Goal: Transaction & Acquisition: Purchase product/service

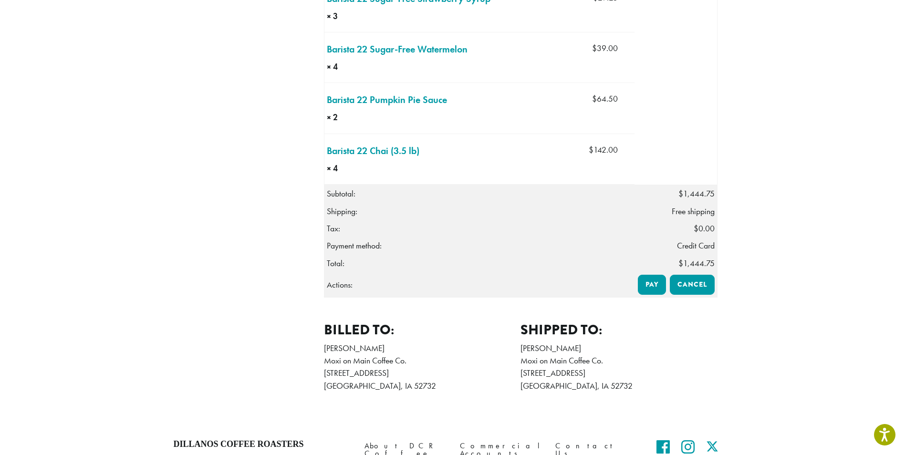
scroll to position [1284, 0]
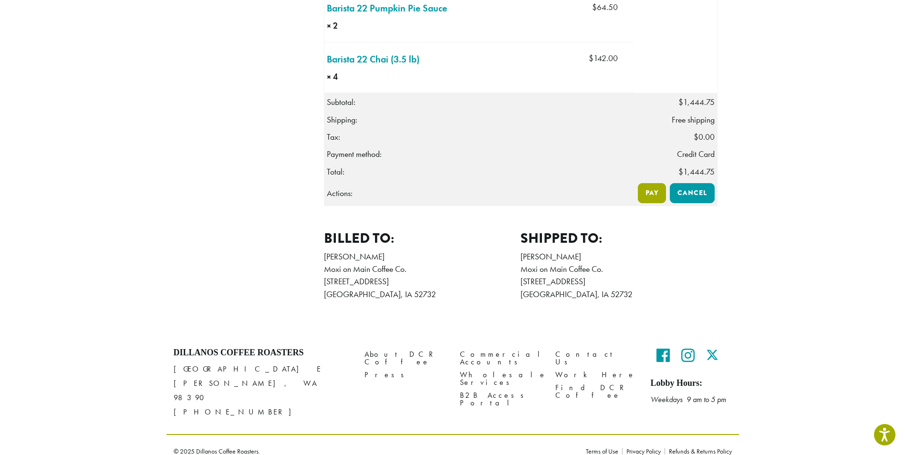
click at [652, 193] on link "Pay" at bounding box center [652, 193] width 28 height 20
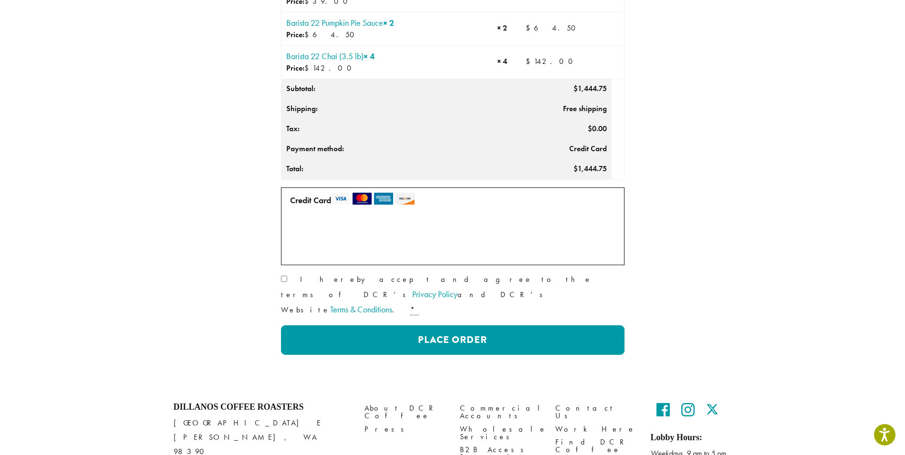
scroll to position [836, 0]
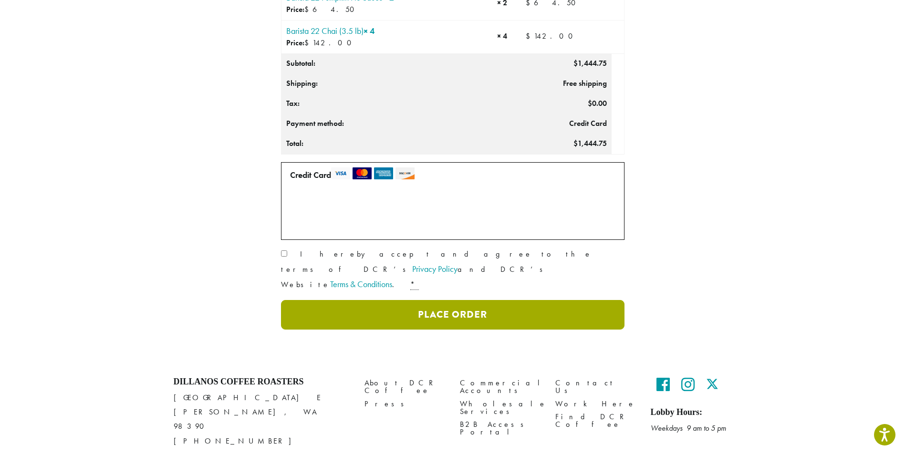
click at [362, 300] on button "Place Order" at bounding box center [452, 315] width 343 height 30
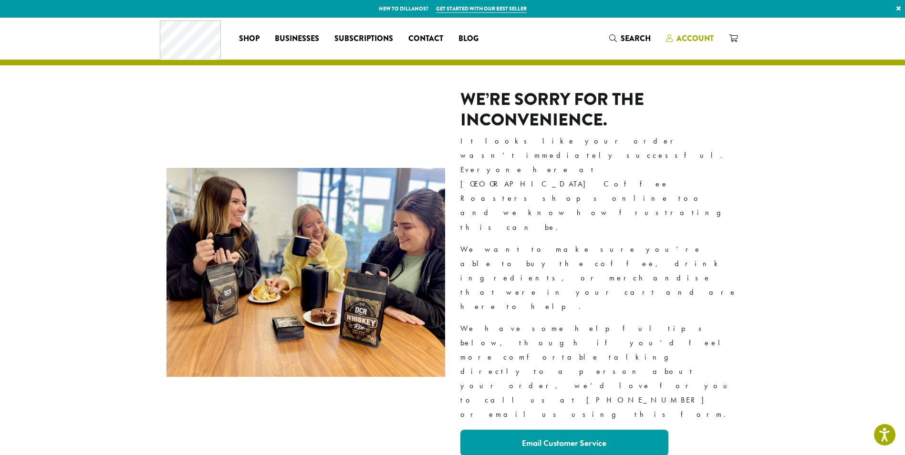
click at [702, 39] on span "Account" at bounding box center [694, 38] width 37 height 11
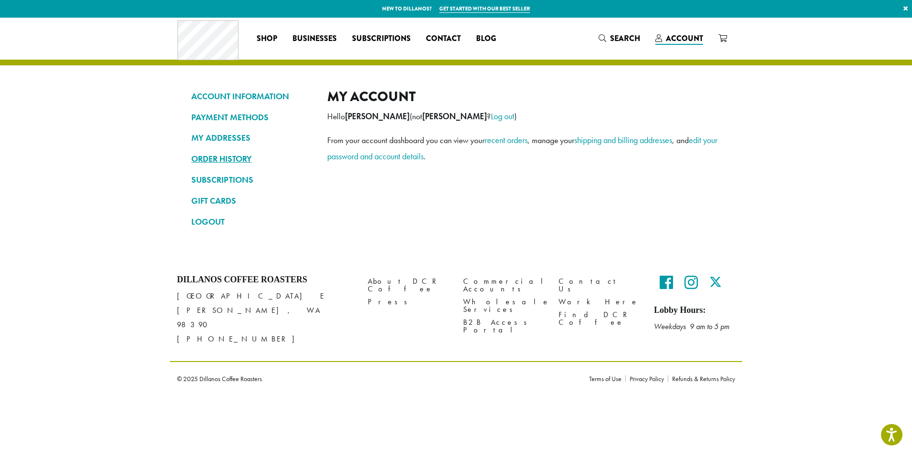
click at [232, 158] on link "ORDER HISTORY" at bounding box center [252, 159] width 122 height 16
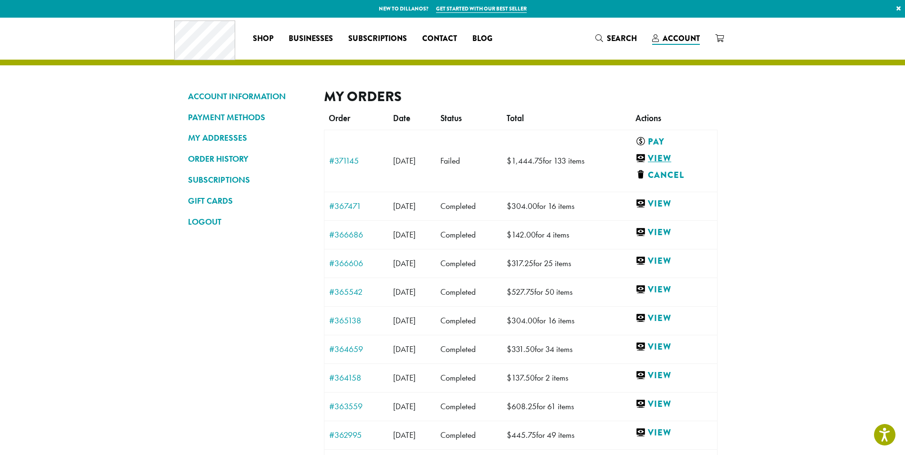
click at [666, 157] on link "View" at bounding box center [671, 159] width 72 height 12
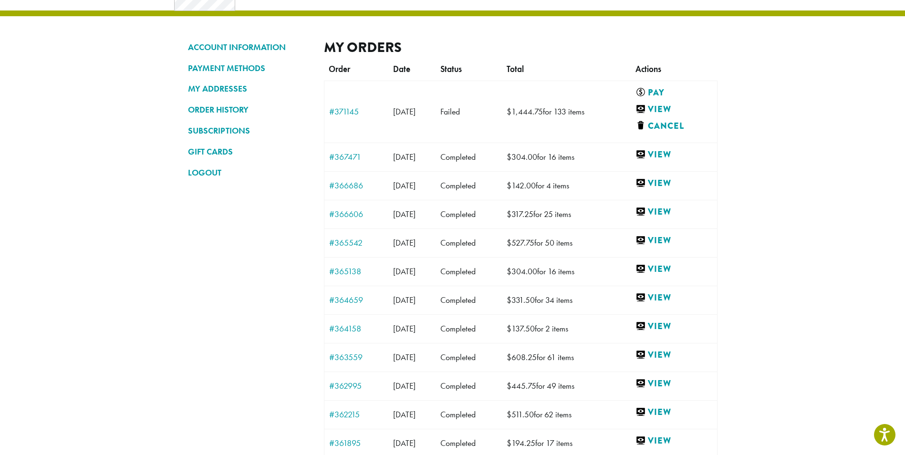
scroll to position [213, 0]
